Goal: Find specific page/section: Find specific page/section

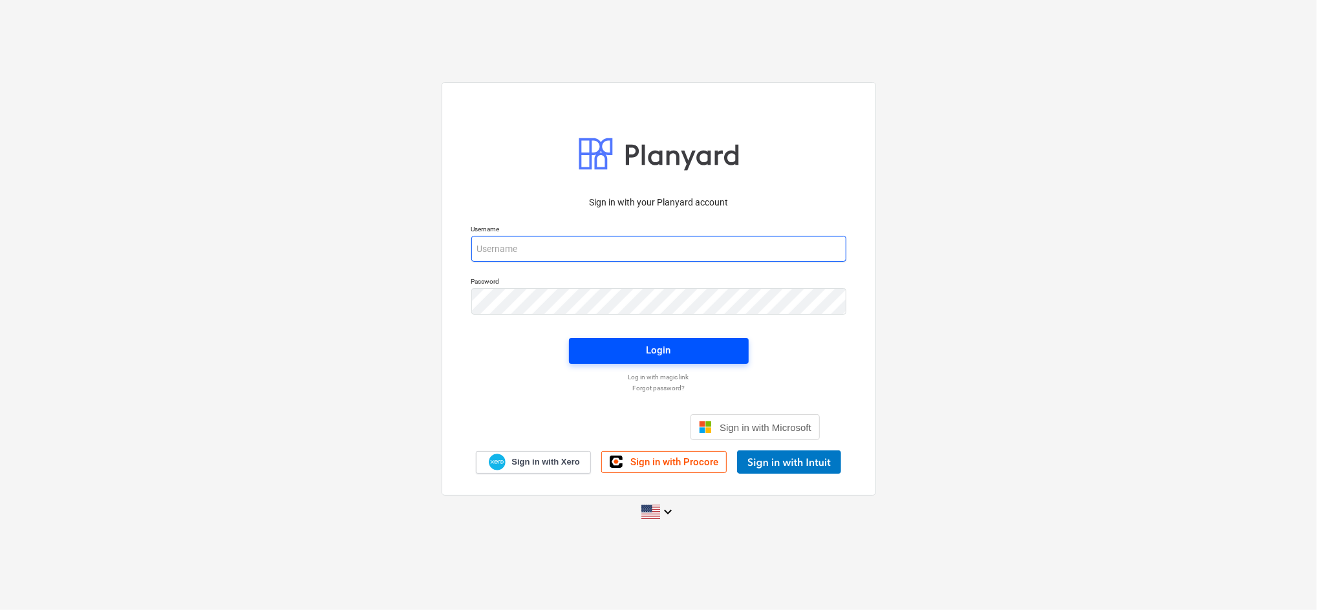
type input "[EMAIL_ADDRESS][DOMAIN_NAME]"
click at [615, 353] on span "Login" at bounding box center [658, 350] width 149 height 17
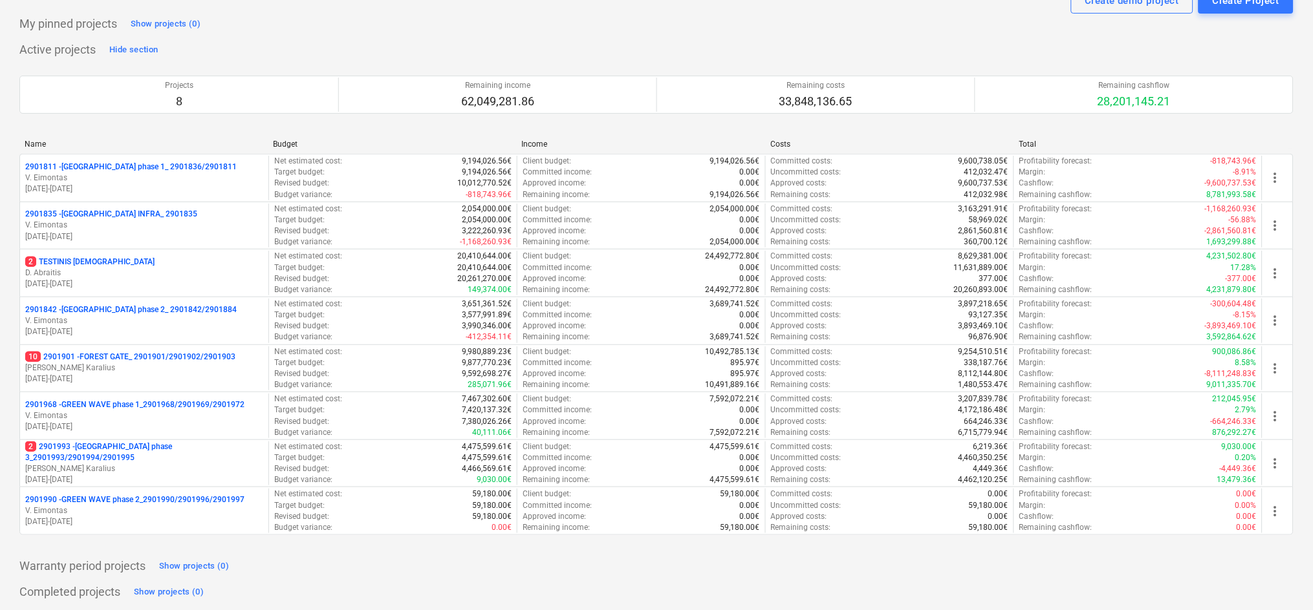
scroll to position [85, 0]
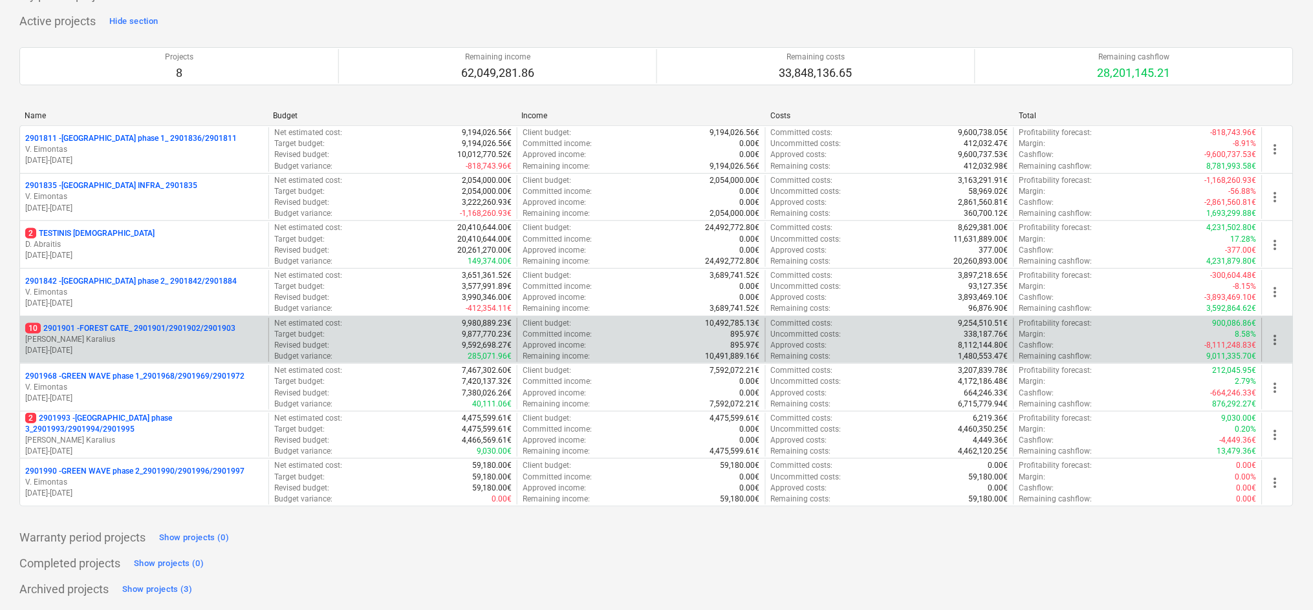
click at [147, 348] on p "[DATE] - [DATE]" at bounding box center [144, 350] width 238 height 11
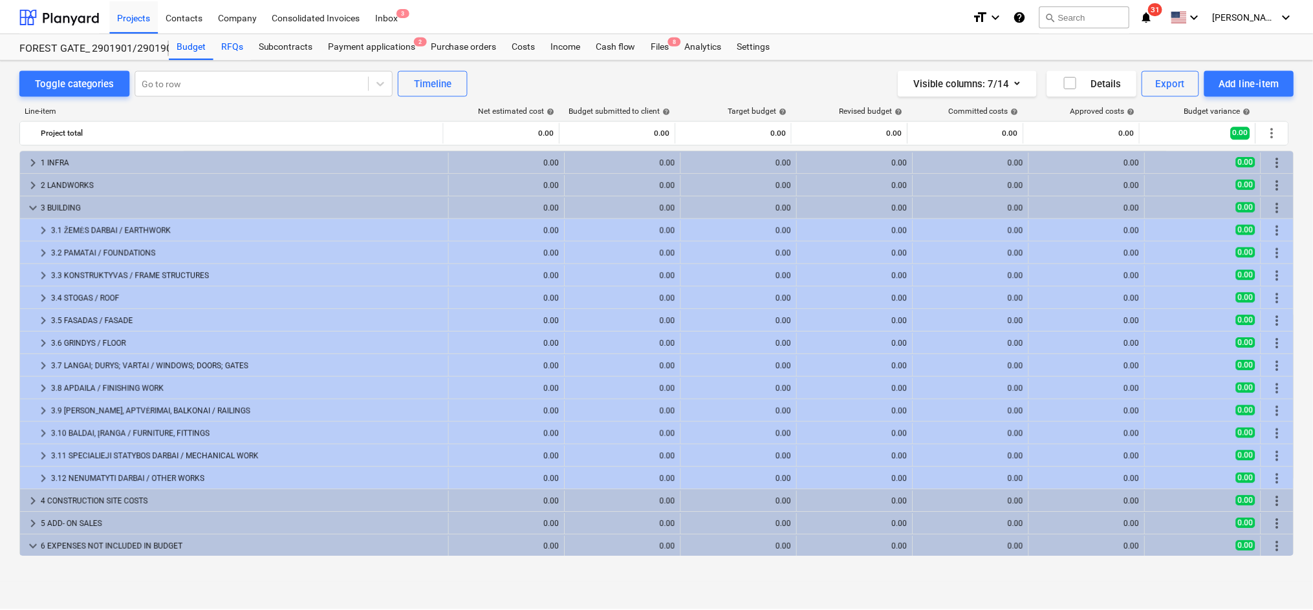
scroll to position [114, 0]
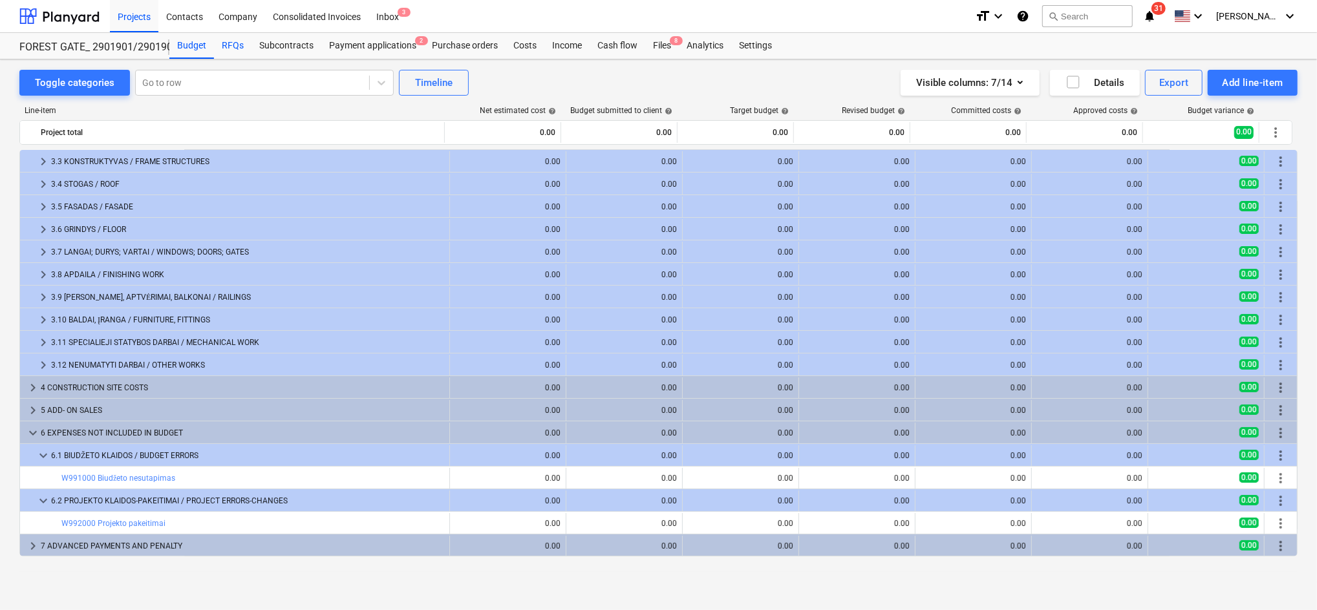
click at [238, 49] on div "RFQs" at bounding box center [233, 46] width 38 height 26
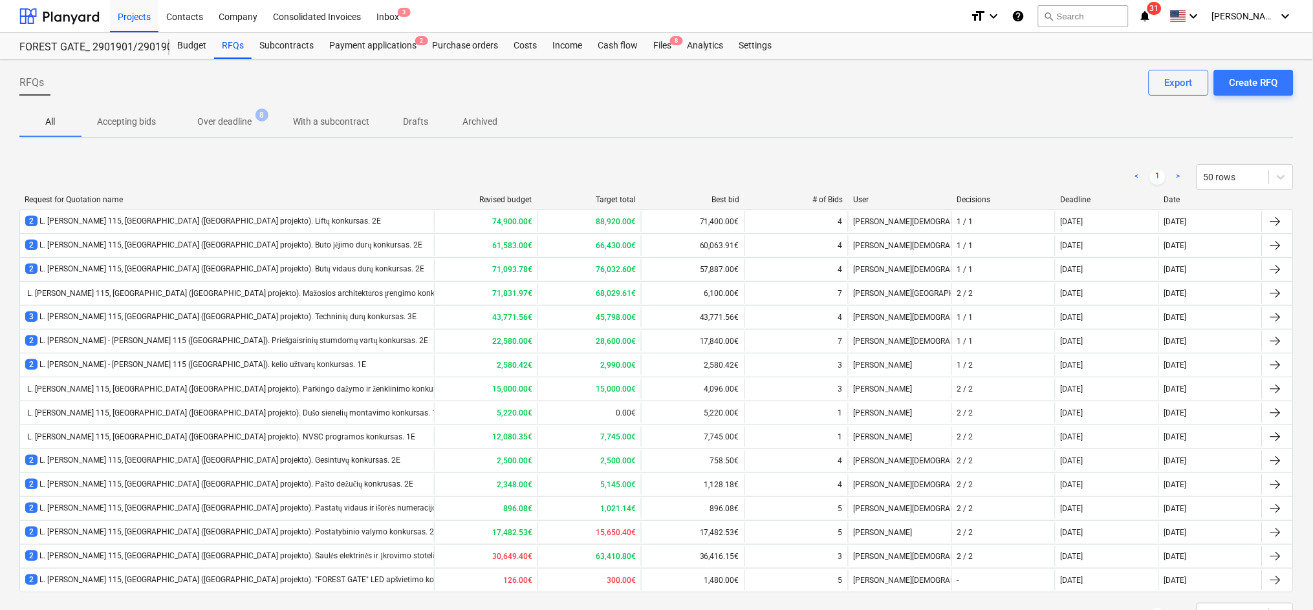
click at [489, 119] on p "Archived" at bounding box center [479, 122] width 35 height 14
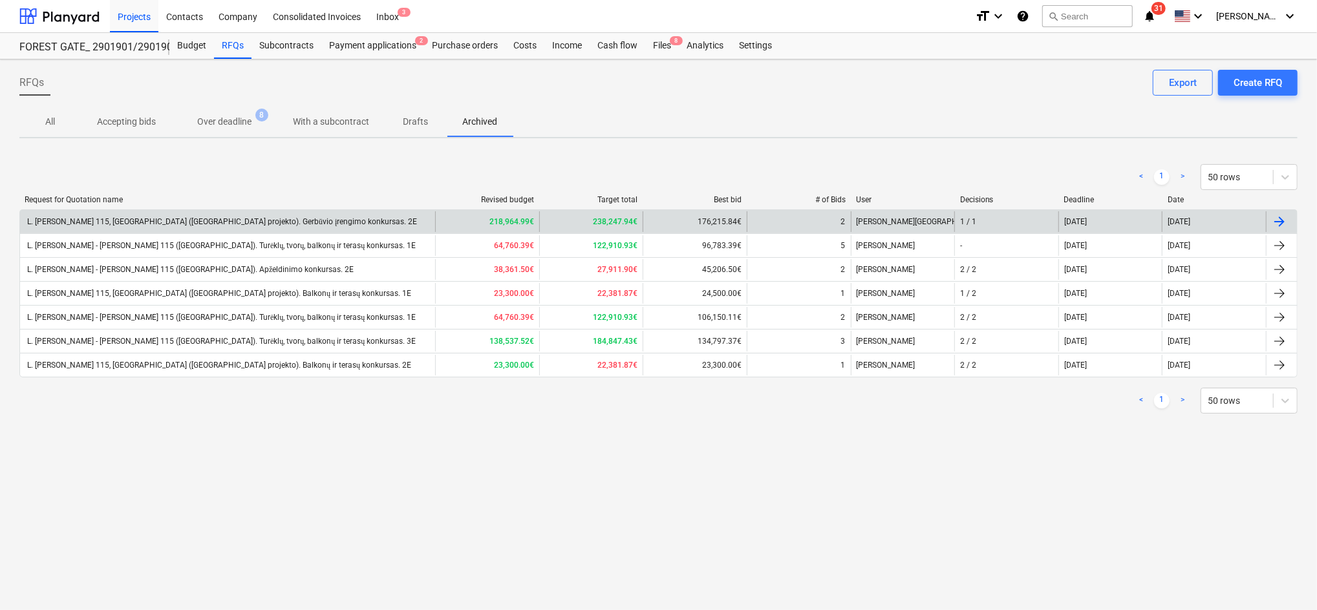
click at [178, 217] on div "L. [PERSON_NAME] 115, [GEOGRAPHIC_DATA] ([GEOGRAPHIC_DATA] projekto). Gerbūvio …" at bounding box center [221, 222] width 392 height 10
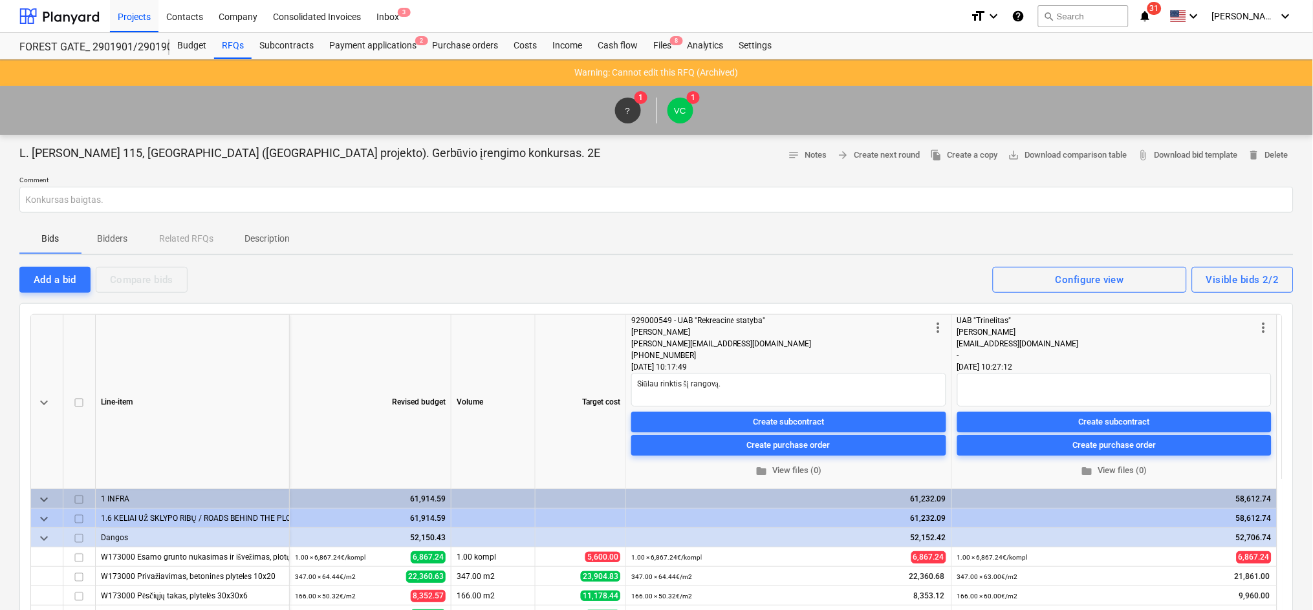
type textarea "x"
drag, startPoint x: 663, startPoint y: 72, endPoint x: 632, endPoint y: 71, distance: 30.4
click at [632, 71] on p "Warning: Cannot edit this RFQ (Archived)" at bounding box center [657, 73] width 164 height 14
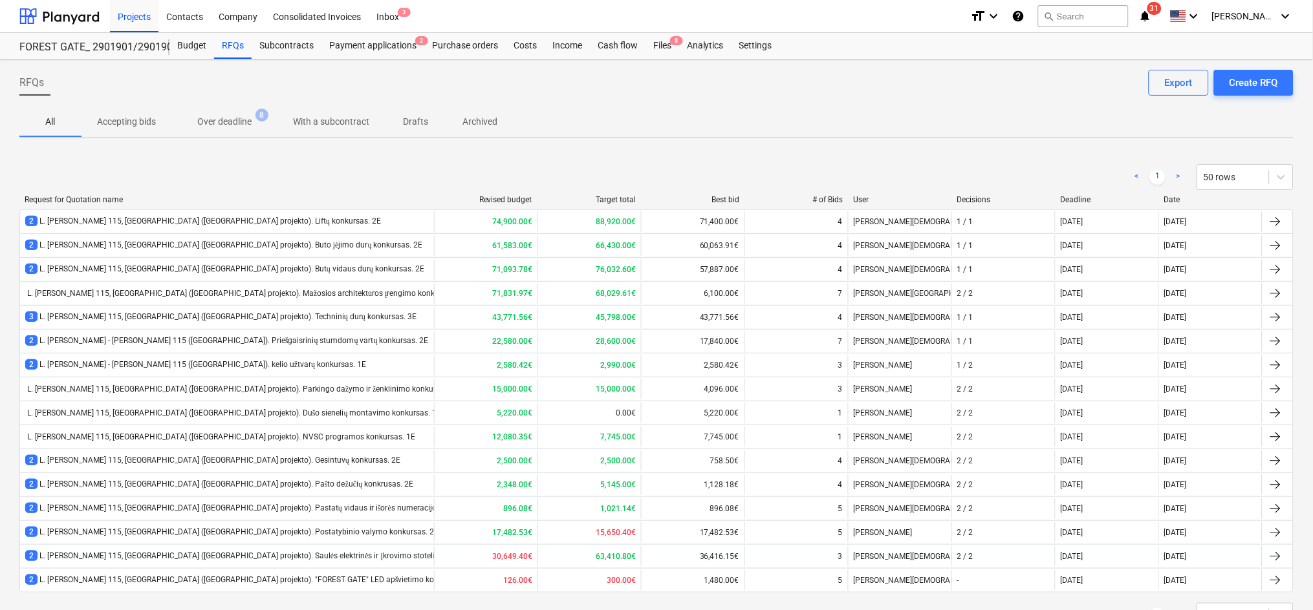
click at [475, 126] on p "Archived" at bounding box center [479, 122] width 35 height 14
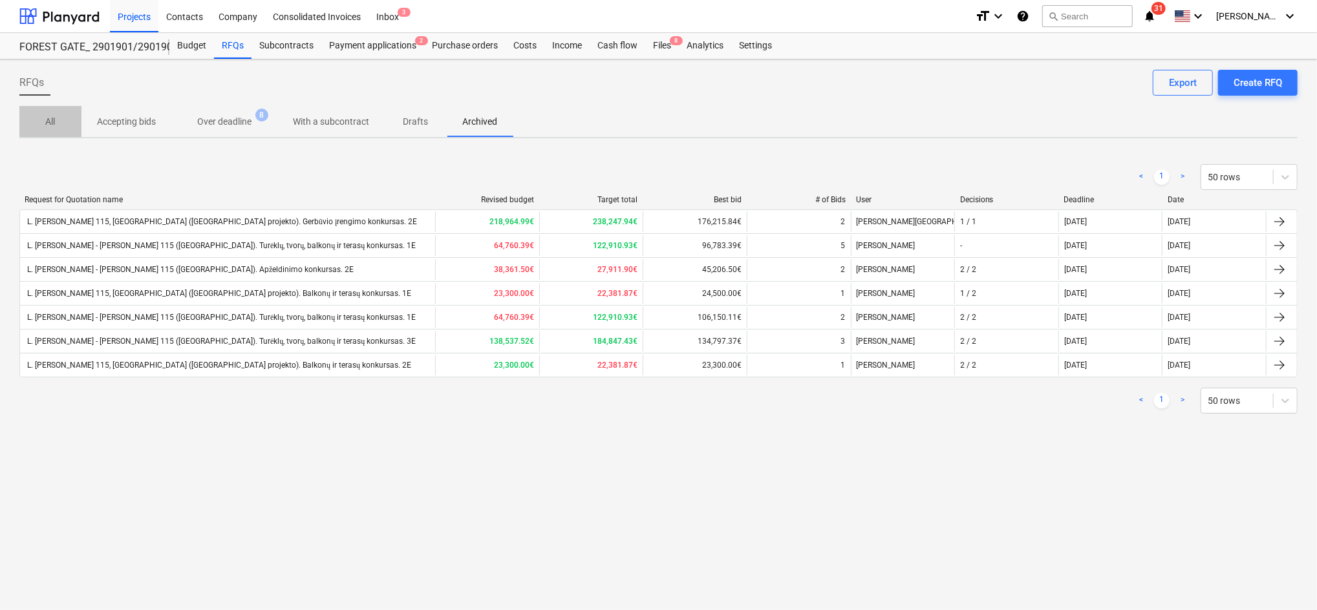
click at [41, 125] on p "All" at bounding box center [50, 122] width 31 height 14
